Goal: Browse casually

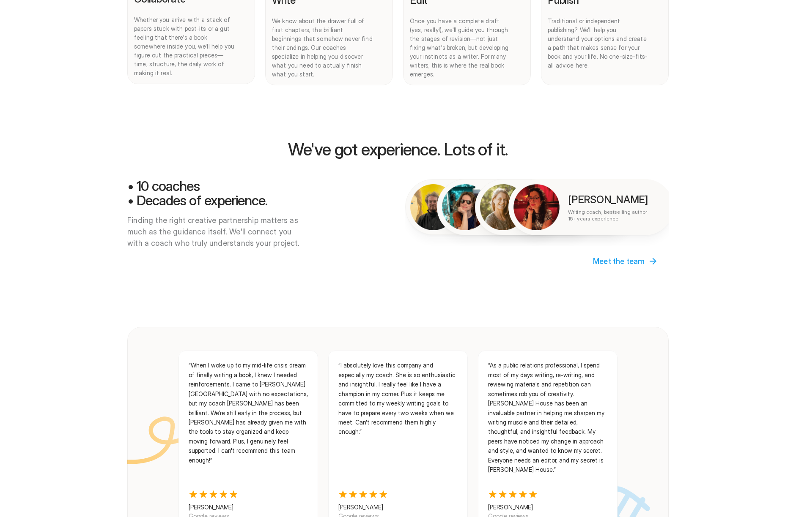
scroll to position [698, 0]
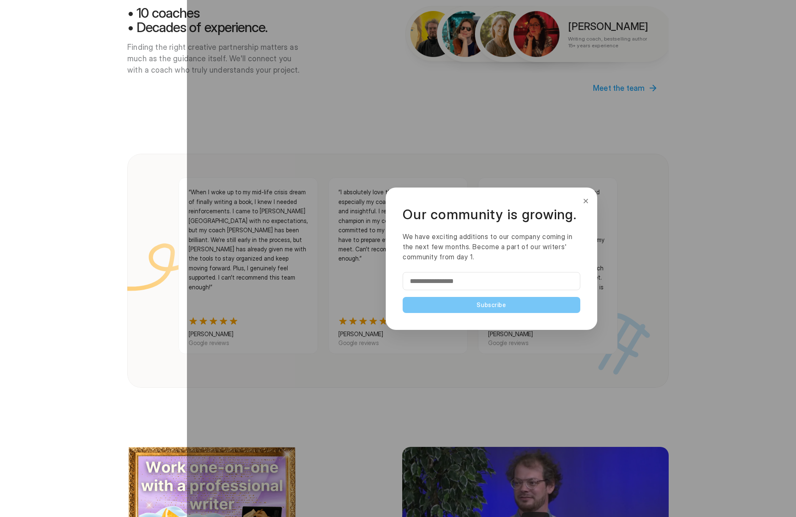
click at [587, 200] on button "×" at bounding box center [585, 201] width 9 height 14
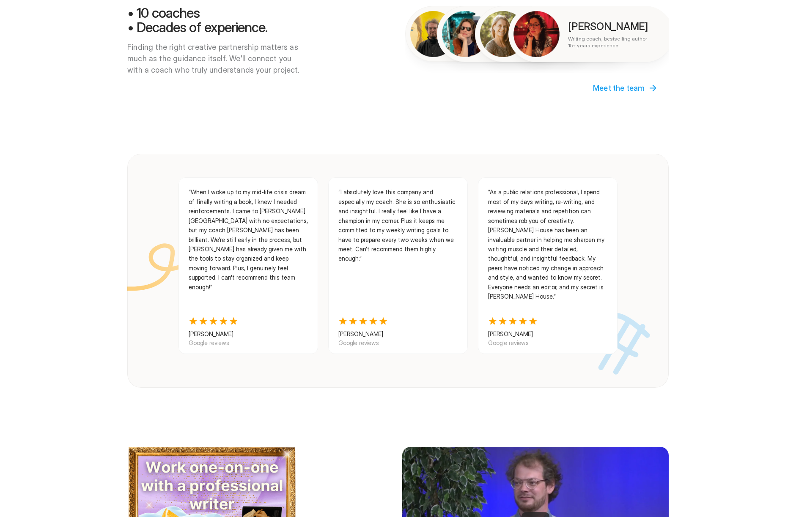
drag, startPoint x: 271, startPoint y: 260, endPoint x: 199, endPoint y: 236, distance: 76.1
click at [199, 236] on div at bounding box center [491, 258] width 609 height 517
drag, startPoint x: 342, startPoint y: 183, endPoint x: 373, endPoint y: 241, distance: 65.8
click at [355, 238] on div at bounding box center [491, 258] width 609 height 517
click at [394, 234] on div at bounding box center [491, 258] width 609 height 517
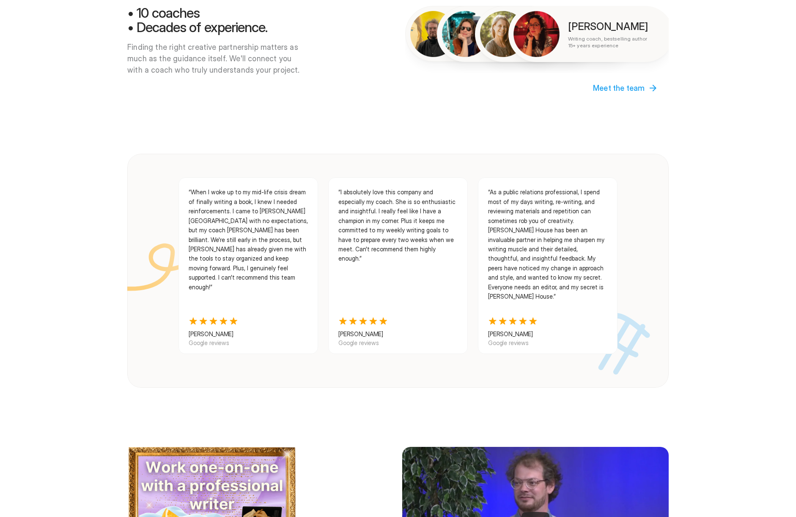
click at [394, 234] on div at bounding box center [491, 258] width 609 height 517
click at [361, 309] on div at bounding box center [491, 258] width 609 height 517
click at [354, 333] on div at bounding box center [491, 258] width 609 height 517
click at [358, 339] on div at bounding box center [491, 258] width 609 height 517
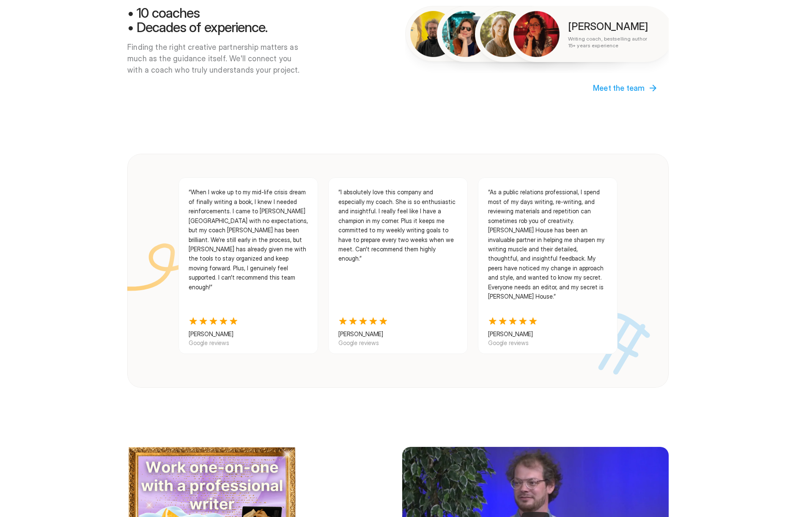
click at [358, 338] on div at bounding box center [491, 258] width 609 height 517
click at [391, 230] on div at bounding box center [491, 258] width 609 height 517
click at [399, 208] on div at bounding box center [491, 258] width 609 height 517
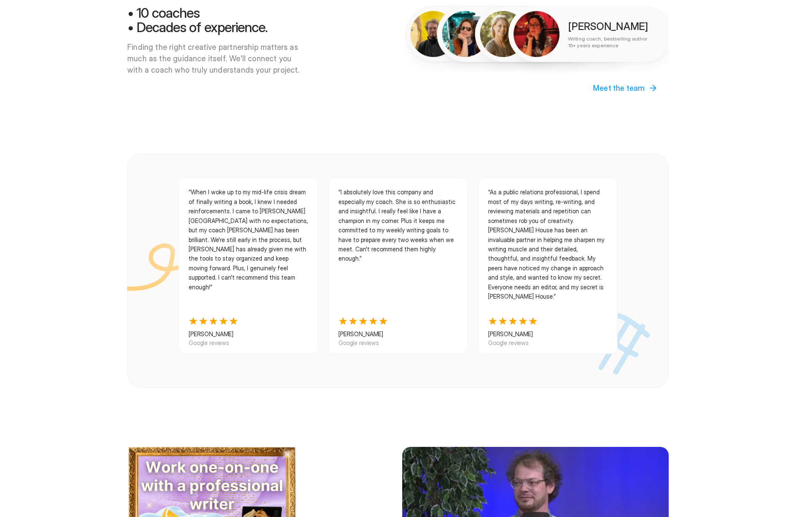
click at [399, 208] on div at bounding box center [491, 258] width 609 height 517
drag, startPoint x: 397, startPoint y: 191, endPoint x: 391, endPoint y: 261, distance: 70.5
click at [395, 276] on div at bounding box center [491, 258] width 609 height 517
